Goal: Task Accomplishment & Management: Manage account settings

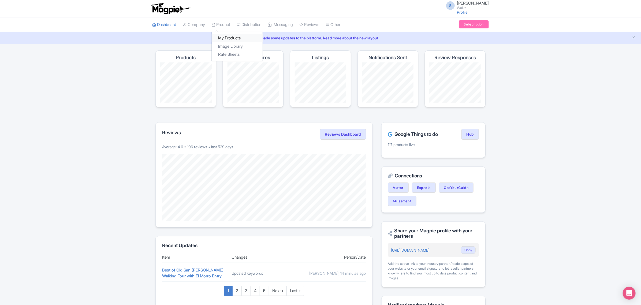
click at [223, 35] on link "My Products" at bounding box center [237, 38] width 51 height 8
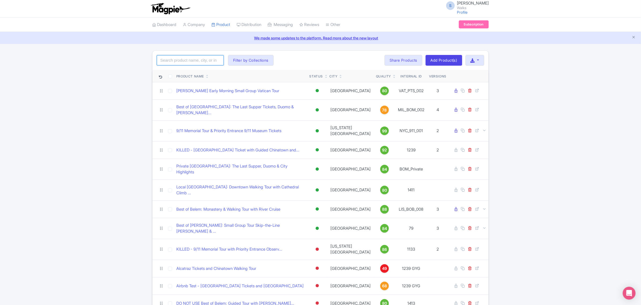
click at [203, 58] on input "search" at bounding box center [190, 60] width 67 height 10
paste input "393551P2"
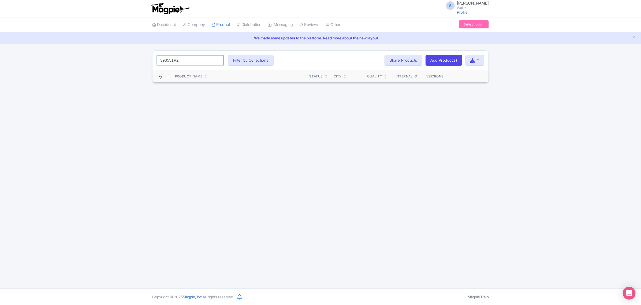
type input "393551P2"
click at [217, 59] on input "393551P2" at bounding box center [190, 60] width 67 height 10
paste input "DUB_UDF_005"
type input "DUB_UDF_005"
click button "Search" at bounding box center [0, 0] width 0 height 0
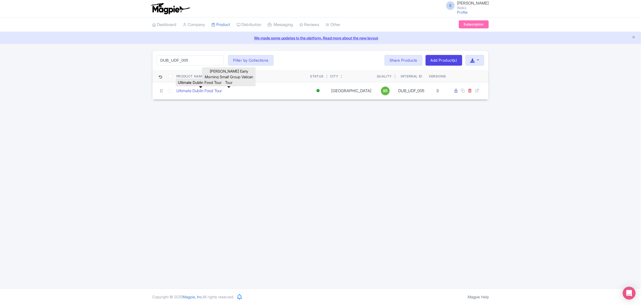
click at [199, 94] on link "Ultimate Dublin Food Tour" at bounding box center [199, 91] width 46 height 6
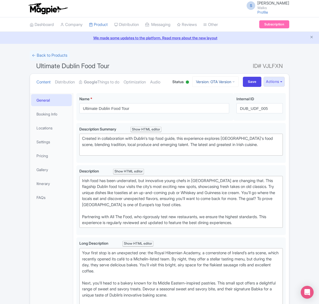
click at [232, 84] on icon at bounding box center [233, 82] width 2 height 4
click at [214, 116] on link "Viator Version" at bounding box center [216, 111] width 51 height 8
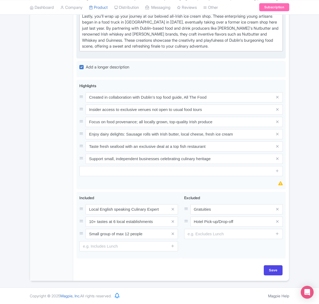
scroll to position [397, 0]
drag, startPoint x: 160, startPoint y: 222, endPoint x: 70, endPoint y: 222, distance: 89.4
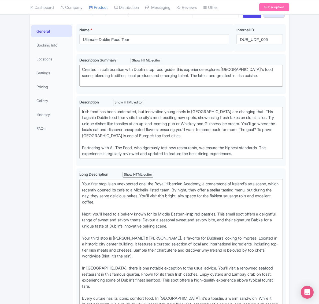
scroll to position [0, 0]
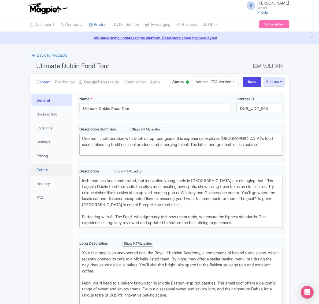
click at [43, 176] on link "Gallery" at bounding box center [51, 170] width 41 height 12
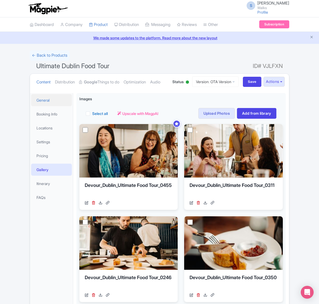
click at [48, 106] on link "General" at bounding box center [51, 100] width 41 height 12
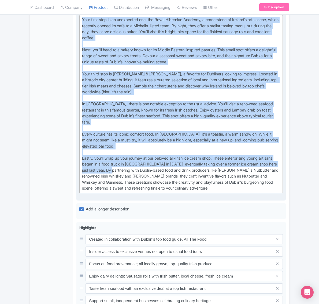
scroll to position [234, 0]
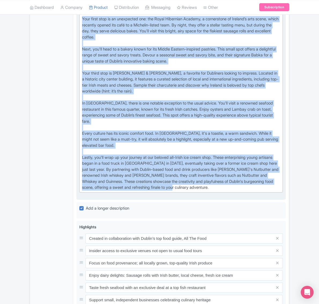
drag, startPoint x: 80, startPoint y: 139, endPoint x: 222, endPoint y: 205, distance: 156.8
click at [222, 193] on trix-editor "Your first stop is an unexpected one: the Royal Hibernian Academy, a cornerston…" at bounding box center [180, 103] width 203 height 179
copy div "Your first stop is an unexpected one: the Royal Hibernian Academy, a cornerston…"
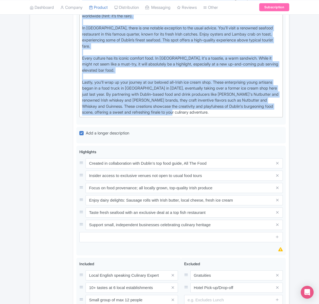
scroll to position [335, 0]
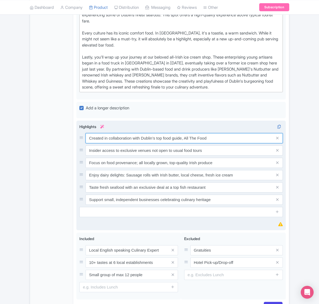
click at [192, 144] on input "Created in collaboration with Dublin’s top food guide, All The Food" at bounding box center [183, 138] width 197 height 10
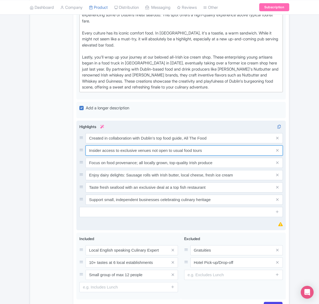
click at [191, 144] on input "Insider access to exclusive venues not open to usual food tours" at bounding box center [183, 138] width 197 height 10
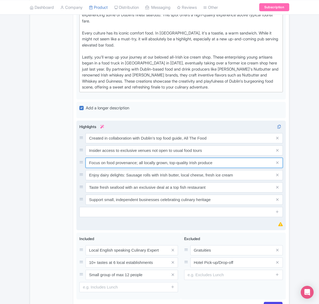
click at [191, 144] on input "Focus on food provenance; all locally grown, top-quality Irish produce" at bounding box center [183, 138] width 197 height 10
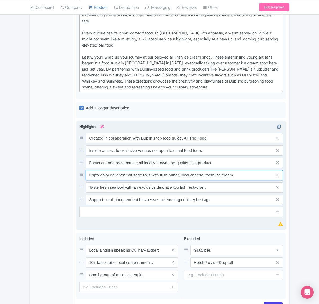
click at [190, 144] on input "Enjoy dairy delights: Sausage rolls with Irish butter, local cheese, fresh ice …" at bounding box center [183, 138] width 197 height 10
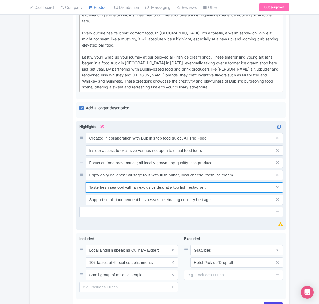
click at [192, 144] on input "Taste fresh seafood with an exclusive deal at a top fish restaurant" at bounding box center [183, 138] width 197 height 10
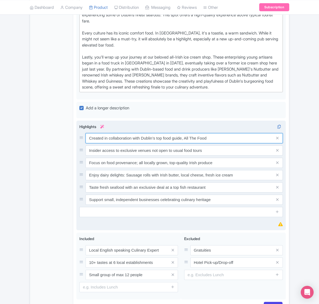
drag, startPoint x: 215, startPoint y: 159, endPoint x: 86, endPoint y: 156, distance: 129.1
click at [86, 144] on input "Created in collaboration with Dublin’s top food guide, All The Food" at bounding box center [183, 138] width 197 height 10
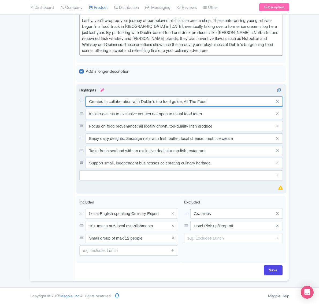
scroll to position [392, 0]
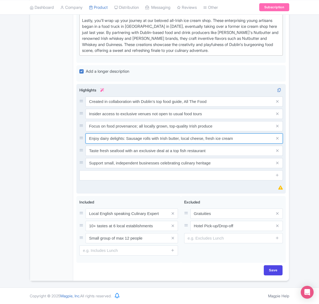
drag, startPoint x: 236, startPoint y: 138, endPoint x: 126, endPoint y: 140, distance: 109.8
click at [126, 107] on input "Enjoy dairy delights: Sausage rolls with Irish butter, local cheese, fresh ice …" at bounding box center [183, 102] width 197 height 10
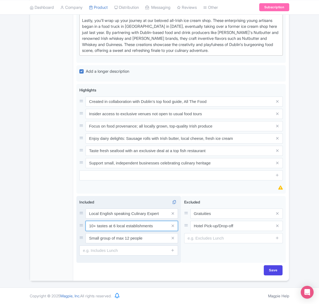
drag, startPoint x: 157, startPoint y: 227, endPoint x: 77, endPoint y: 223, distance: 80.5
click at [77, 223] on div "Included i Local English speaking Culinary Expert 10+ tastes at 6 local establi…" at bounding box center [128, 229] width 105 height 67
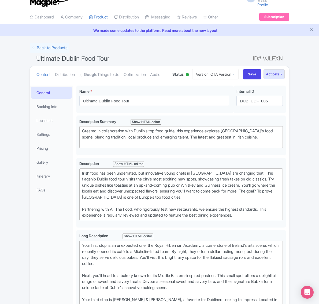
scroll to position [0, 0]
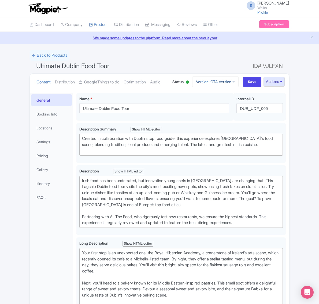
click at [216, 87] on link "Version: OTA Version" at bounding box center [215, 82] width 46 height 10
click at [208, 116] on link "Viator Version" at bounding box center [216, 111] width 51 height 8
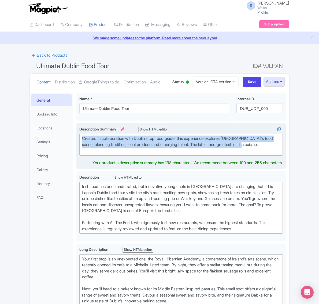
drag, startPoint x: 260, startPoint y: 167, endPoint x: 81, endPoint y: 158, distance: 179.4
click at [81, 156] on trix-editor "Created in collaboration with Dublin's top food guide, this experience explores…" at bounding box center [180, 145] width 203 height 22
type trix-editor "<div>Created in collaboration with Dublin's top food guide, this experience exp…"
copy div "Created in collaboration with Dublin's top food guide, this experience explores…"
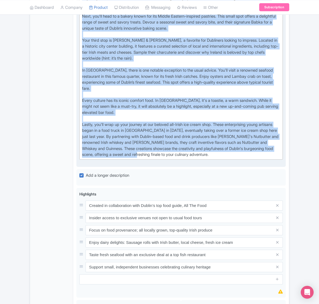
scroll to position [268, 0]
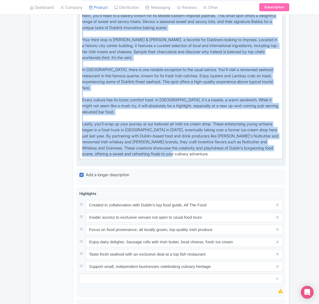
drag, startPoint x: 81, startPoint y: 140, endPoint x: 220, endPoint y: 176, distance: 143.1
click at [220, 159] on div "Long Description i Show HTML editor Bold Italic Strikethrough Link Heading Quot…" at bounding box center [180, 66] width 203 height 186
type trix-editor "<div>Your first stop is an unexpected one: the Royal Hibernian Academy, a corne…"
copy div "Your first stop is an unexpected one: the Royal Hibernian Academy, a cornerston…"
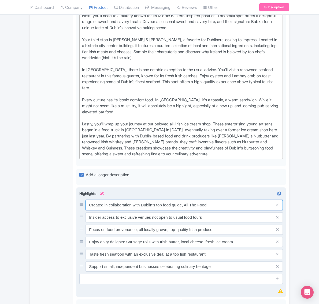
drag, startPoint x: 212, startPoint y: 227, endPoint x: 80, endPoint y: 227, distance: 132.0
click at [80, 210] on div "Created in collaboration with Dublin’s top food guide, All The Food" at bounding box center [180, 205] width 203 height 10
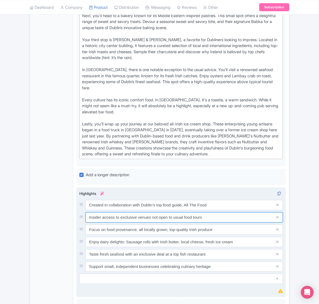
drag, startPoint x: 218, startPoint y: 240, endPoint x: 89, endPoint y: 240, distance: 129.3
click at [89, 210] on input "Insider access to exclusive venues not open to usual food tours" at bounding box center [183, 205] width 197 height 10
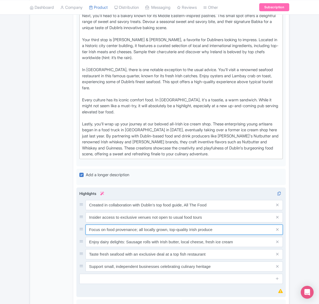
drag, startPoint x: 228, startPoint y: 251, endPoint x: 85, endPoint y: 250, distance: 143.8
click at [85, 235] on div "Focus on food provenance; all locally grown, top-quality Irish produce" at bounding box center [180, 230] width 203 height 10
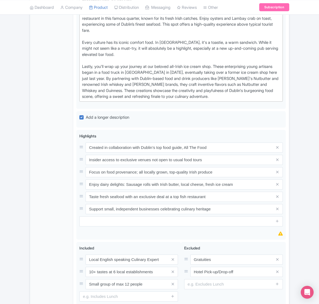
scroll to position [335, 0]
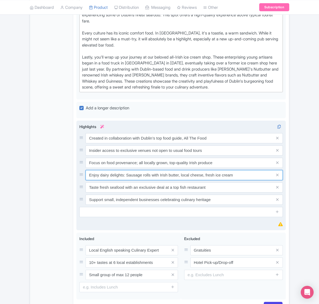
drag, startPoint x: 236, startPoint y: 197, endPoint x: 82, endPoint y: 190, distance: 153.9
click at [82, 180] on div "Enjoy dairy delights: Sausage rolls with Irish butter, local cheese, fresh ice …" at bounding box center [180, 175] width 203 height 10
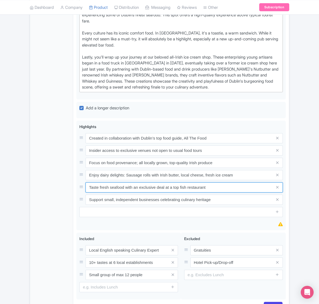
drag, startPoint x: 209, startPoint y: 209, endPoint x: 66, endPoint y: 207, distance: 143.8
click at [66, 207] on div "General Booking Info Locations Settings Pricing Gallery Itinerary FAQs Ultimate…" at bounding box center [159, 36] width 259 height 563
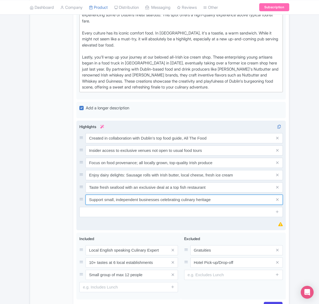
drag, startPoint x: 212, startPoint y: 217, endPoint x: 86, endPoint y: 222, distance: 125.9
click at [86, 144] on input "Support small, independent businesses celebrating culinary heritage" at bounding box center [183, 138] width 197 height 10
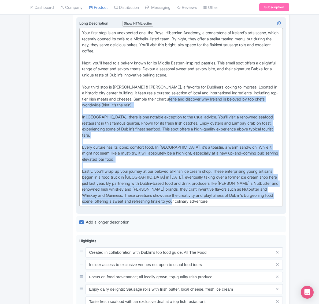
scroll to position [158, 0]
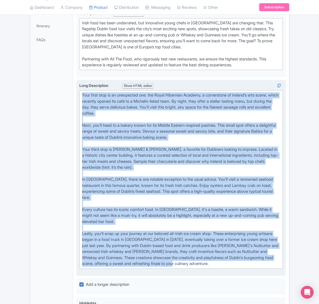
drag, startPoint x: 228, startPoint y: 153, endPoint x: 77, endPoint y: 108, distance: 158.0
click at [77, 108] on div "Long Description i Show HTML editor Bold Italic Strikethrough Link Heading Quot…" at bounding box center [180, 178] width 209 height 197
copy div "Your first stop is an unexpected one: the Royal Hibernian Academy, a cornerston…"
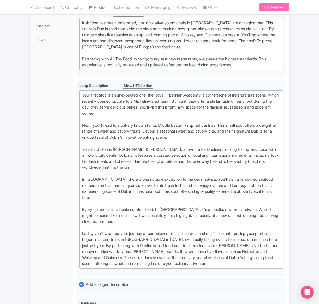
click at [69, 148] on div "General Booking Info Locations Settings Pricing Gallery Itinerary FAQs" at bounding box center [51, 214] width 43 height 559
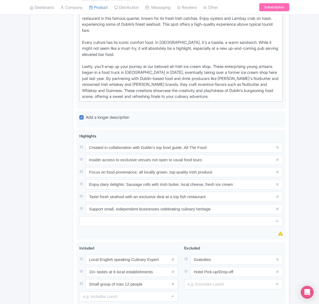
scroll to position [392, 0]
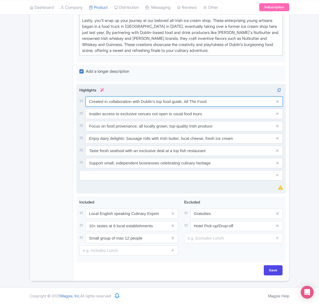
click at [97, 102] on input "Created in collaboration with Dublin’s top food guide, All The Food" at bounding box center [183, 102] width 197 height 10
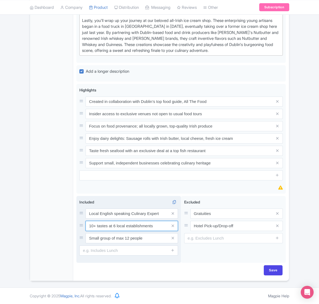
drag, startPoint x: 163, startPoint y: 227, endPoint x: 78, endPoint y: 227, distance: 85.4
click at [78, 227] on div "Included i Local English speaking Culinary Expert 10+ tastes at 6 local establi…" at bounding box center [128, 229] width 105 height 67
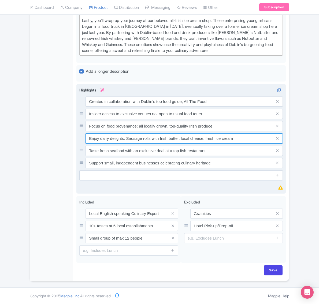
drag, startPoint x: 126, startPoint y: 139, endPoint x: 178, endPoint y: 137, distance: 52.3
click at [178, 107] on input "Enjoy dairy delights: Sausage rolls with Irish butter, local cheese, fresh ice …" at bounding box center [183, 102] width 197 height 10
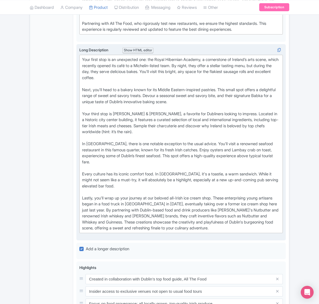
scroll to position [191, 0]
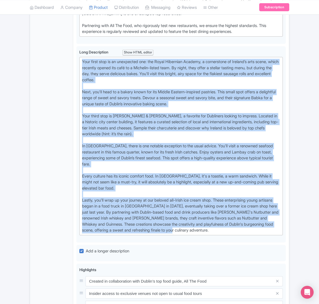
drag, startPoint x: 223, startPoint y: 250, endPoint x: 69, endPoint y: 80, distance: 230.0
click at [69, 80] on div "General Booking Info Locations Settings Pricing Gallery Itinerary FAQs Ultimate…" at bounding box center [159, 180] width 259 height 563
copy div "Your first stop is an unexpected one: the Royal Hibernian Academy, a cornerston…"
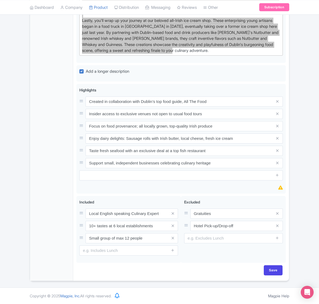
scroll to position [392, 0]
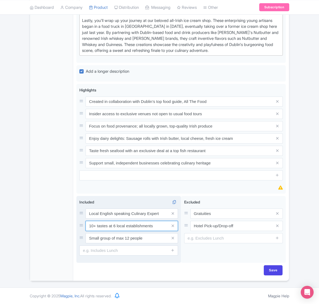
drag, startPoint x: 130, startPoint y: 225, endPoint x: 86, endPoint y: 227, distance: 44.2
click at [86, 219] on input "10+ tastes at 6 local establishments" at bounding box center [131, 214] width 92 height 10
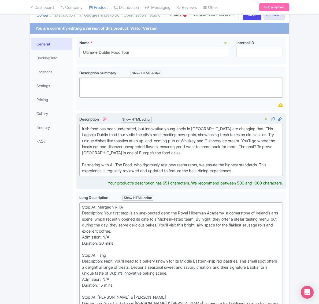
scroll to position [73, 0]
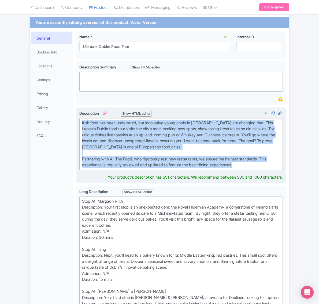
drag, startPoint x: 252, startPoint y: 191, endPoint x: 77, endPoint y: 141, distance: 182.5
click at [77, 141] on div "Irish food has been underrated, but innovative young chefs in Dublin are changi…" at bounding box center [180, 146] width 209 height 76
type trix-editor "<div>Irish food has been underrated, but innovative young chefs in Dublin are c…"
copy div "Irish food has been underrated, but innovative young chefs in Dublin are changi…"
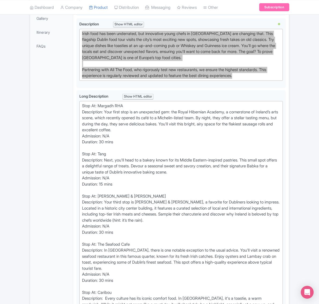
scroll to position [173, 0]
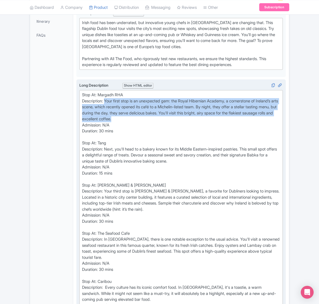
drag, startPoint x: 106, startPoint y: 120, endPoint x: 176, endPoint y: 137, distance: 72.4
click at [176, 137] on div "Stop At: Margadh RHA Description: Your first stop is an unexpected gem: the Roy…" at bounding box center [181, 233] width 198 height 283
type trix-editor "<lor>Ipsu Do: Sitamet CON &adip;<el>Seddoeiusmo: Temp incid utla et do magnaali…"
copy div "Your first stop is an unexpected gem: the Royal Hibernian Academy, a cornerston…"
drag, startPoint x: 204, startPoint y: 180, endPoint x: 107, endPoint y: 169, distance: 97.5
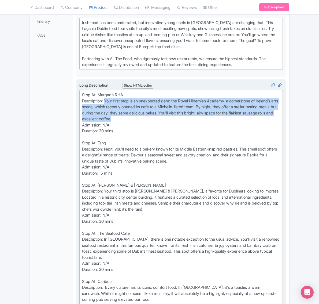
click at [107, 169] on div "Stop At: Margadh RHA Description: Your first stop is an unexpected gem: the Roy…" at bounding box center [181, 233] width 198 height 283
copy div "Next, you'll head to a bakery known for its Middle Eastern-inspired pastries. T…"
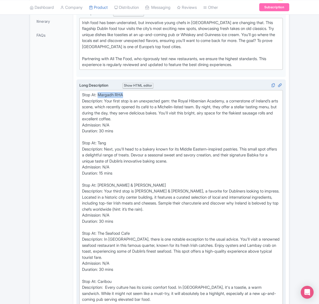
drag, startPoint x: 124, startPoint y: 114, endPoint x: 99, endPoint y: 115, distance: 24.4
click at [99, 115] on div "Stop At: Margadh RHA Description: Your first stop is an unexpected gem: the Roy…" at bounding box center [181, 233] width 198 height 283
copy div "Margadh RHA"
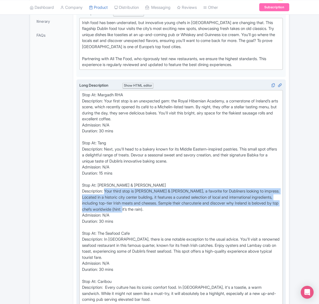
drag, startPoint x: 165, startPoint y: 229, endPoint x: 106, endPoint y: 210, distance: 62.3
click at [106, 210] on div "Stop At: Margadh RHA Description: Your first stop is an unexpected gem: the Roy…" at bounding box center [181, 233] width 198 height 283
copy div "Your third stop is Fallon & Byrne, a favorite for Dubliners looking to impress.…"
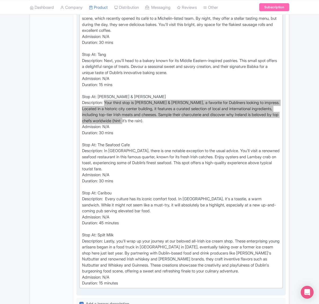
scroll to position [274, 0]
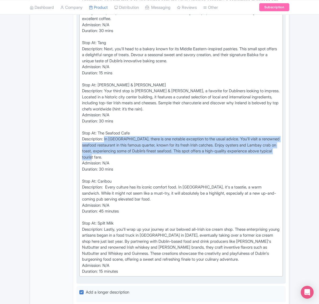
drag, startPoint x: 133, startPoint y: 178, endPoint x: 106, endPoint y: 160, distance: 33.0
click at [106, 160] on div "Stop At: Margadh RHA Description: Your first stop is an unexpected gem: the Roy…" at bounding box center [181, 133] width 198 height 283
copy div "In Temple Bar, there is one notable exception to the usual advice. You'll visit…"
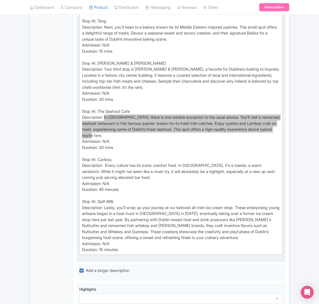
scroll to position [307, 0]
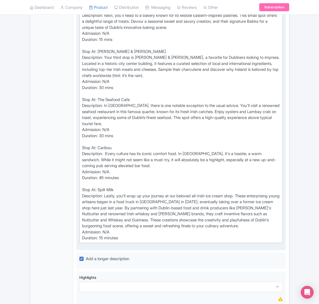
click at [108, 169] on div "Stop At: Margadh RHA Description: Your first stop is an unexpected gem: the Roy…" at bounding box center [181, 99] width 198 height 283
copy div "Caribou"
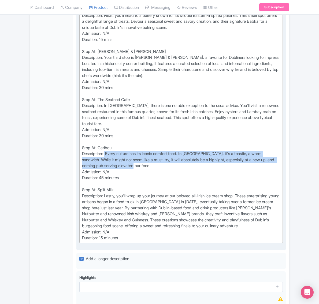
drag, startPoint x: 136, startPoint y: 186, endPoint x: 106, endPoint y: 175, distance: 31.6
click at [106, 175] on div "Stop At: Margadh RHA Description: Your first stop is an unexpected gem: the Roy…" at bounding box center [181, 99] width 198 height 283
copy div "Every culture has its iconic comfort food. In Ireland, it's a toastie, a warm s…"
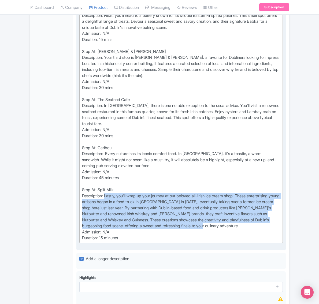
drag, startPoint x: 270, startPoint y: 247, endPoint x: 105, endPoint y: 216, distance: 167.6
click at [105, 216] on div "Stop At: Margadh RHA Description: Your first stop is an unexpected gem: the Roy…" at bounding box center [181, 99] width 198 height 283
copy div "Lastly, you'll wrap up your journey at our beloved all-Irish ice cream shop. Th…"
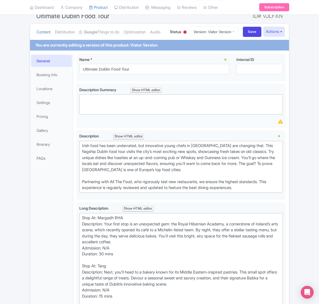
scroll to position [6, 0]
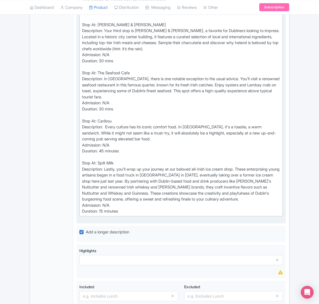
scroll to position [335, 0]
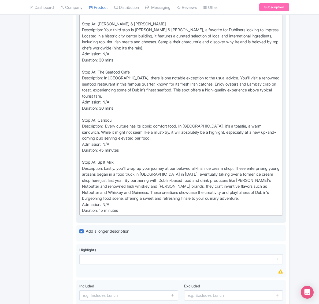
click at [109, 140] on div "Stop At: Margadh RHA Description: Your first stop is an unexpected gem: the Roy…" at bounding box center [181, 72] width 198 height 283
type trix-editor "<lor>Ipsu Do: Sitamet CON &adip;<el>Seddoeiusmo: Temp incid utla et do magnaali…"
copy div "Caribou"
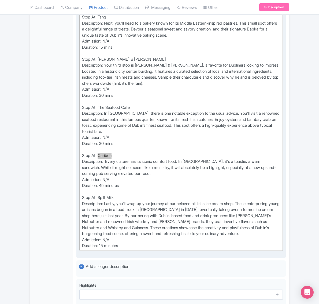
scroll to position [301, 0]
